Goal: Find specific page/section: Find specific page/section

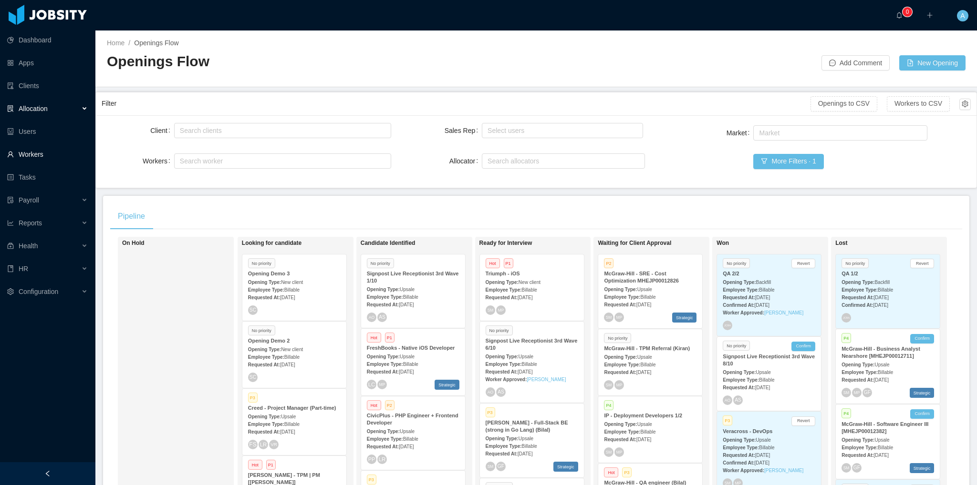
click at [30, 158] on link "Workers" at bounding box center [47, 154] width 81 height 19
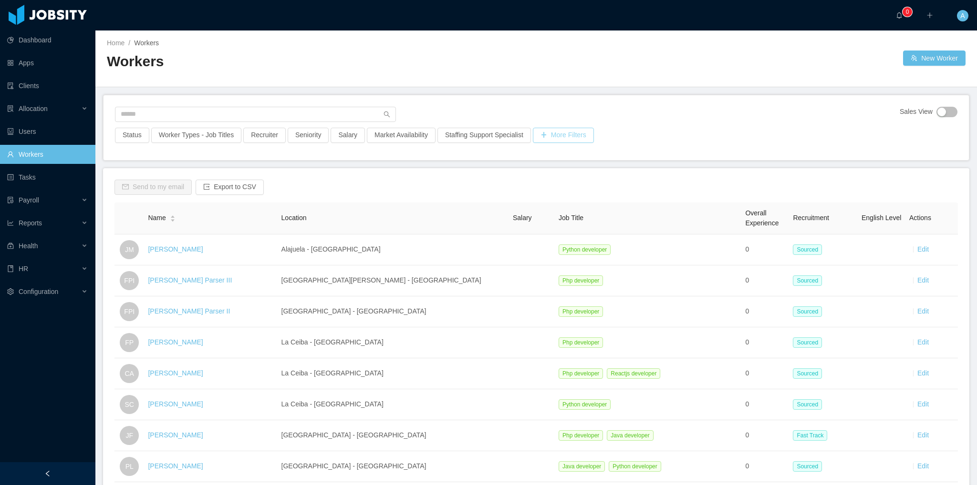
click at [542, 134] on button "More Filters" at bounding box center [563, 135] width 61 height 15
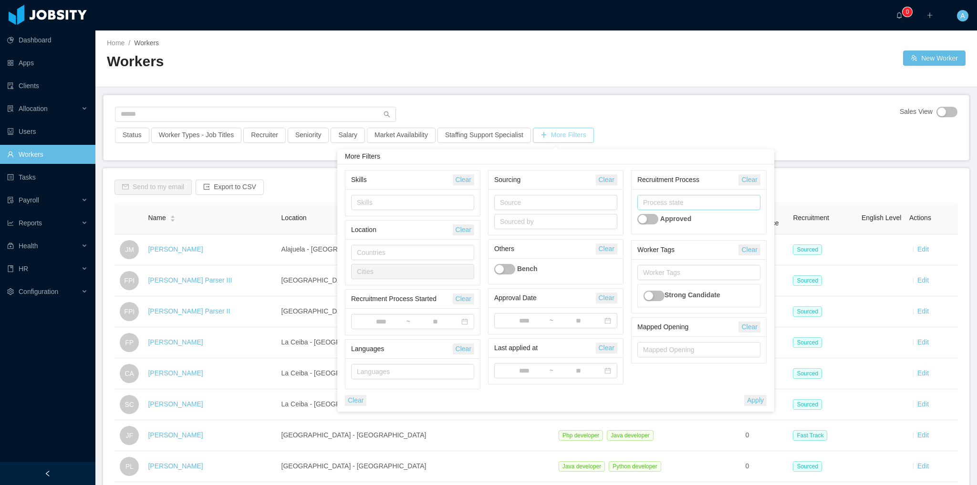
click at [542, 200] on div "Process state" at bounding box center [696, 203] width 107 height 10
type input "***"
click at [542, 222] on li "Sourced" at bounding box center [698, 221] width 123 height 15
click at [542, 192] on div "Process state Sourced Approved" at bounding box center [698, 211] width 134 height 45
